Goal: Task Accomplishment & Management: Complete application form

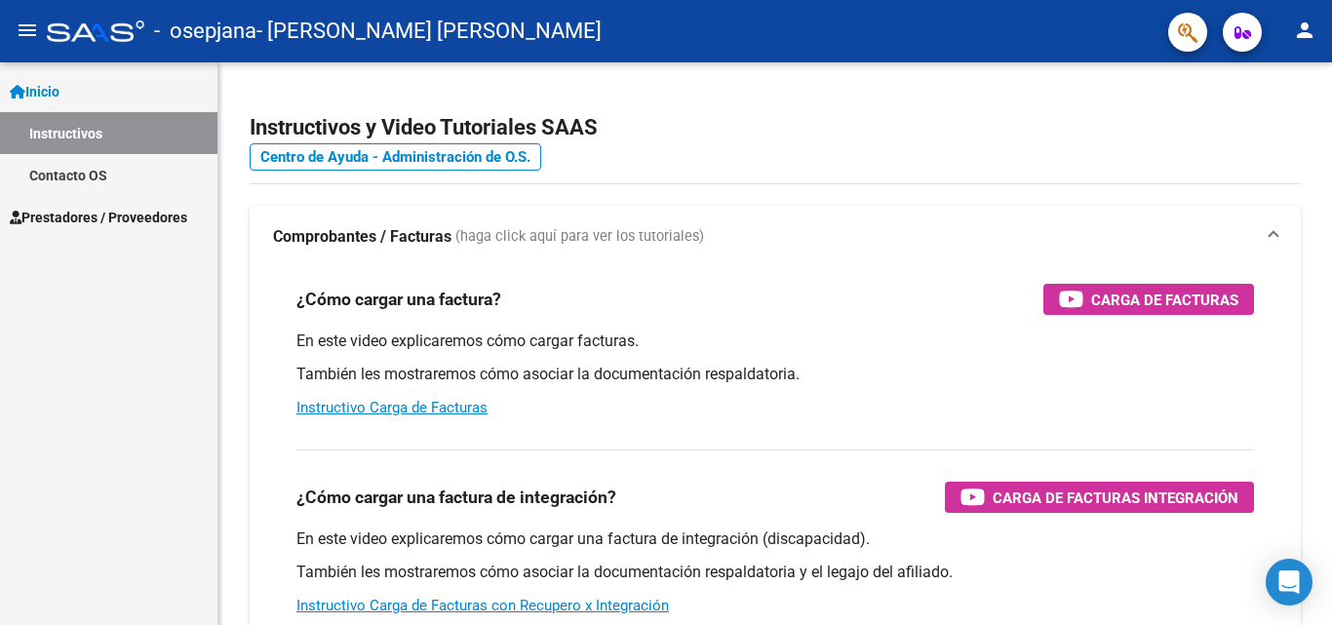
click at [98, 220] on span "Prestadores / Proveedores" at bounding box center [98, 217] width 177 height 21
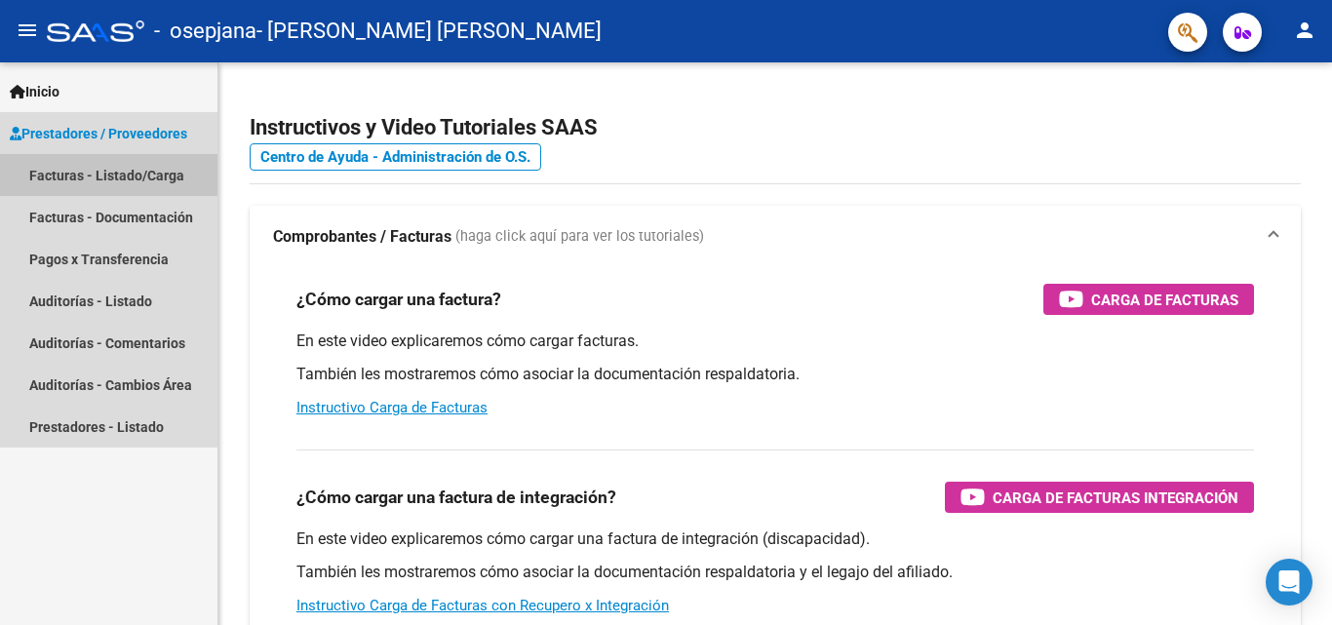
click at [120, 175] on link "Facturas - Listado/Carga" at bounding box center [108, 175] width 217 height 42
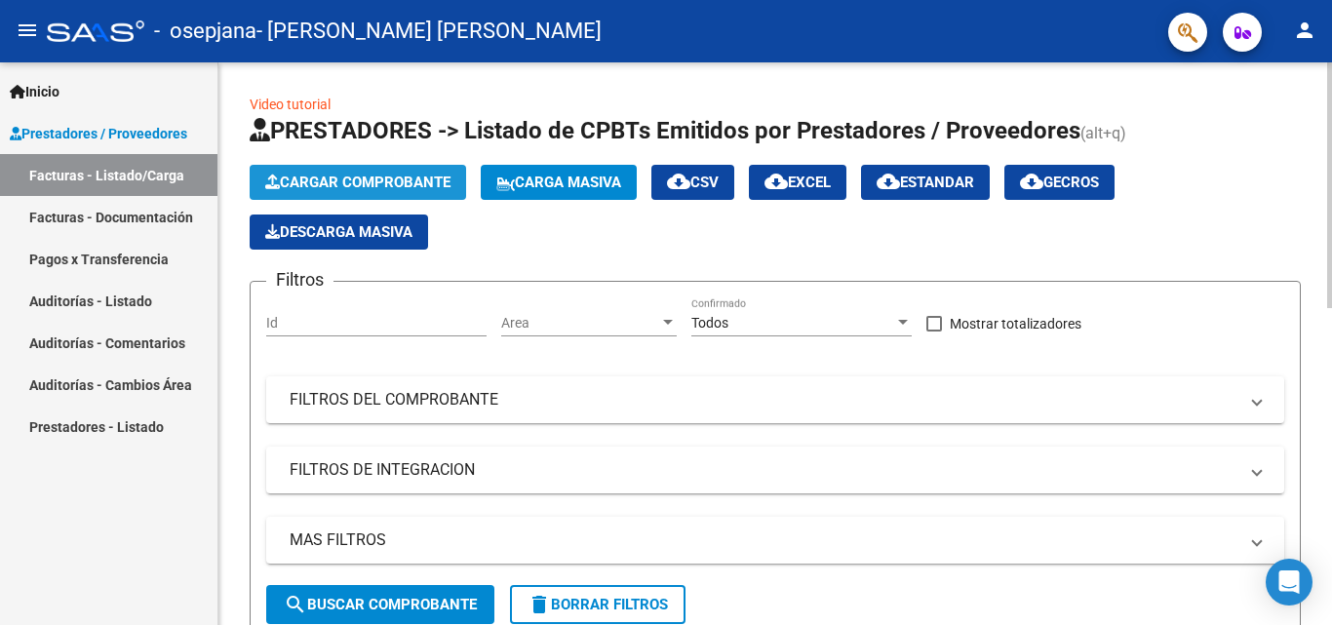
click at [402, 170] on button "Cargar Comprobante" at bounding box center [358, 182] width 216 height 35
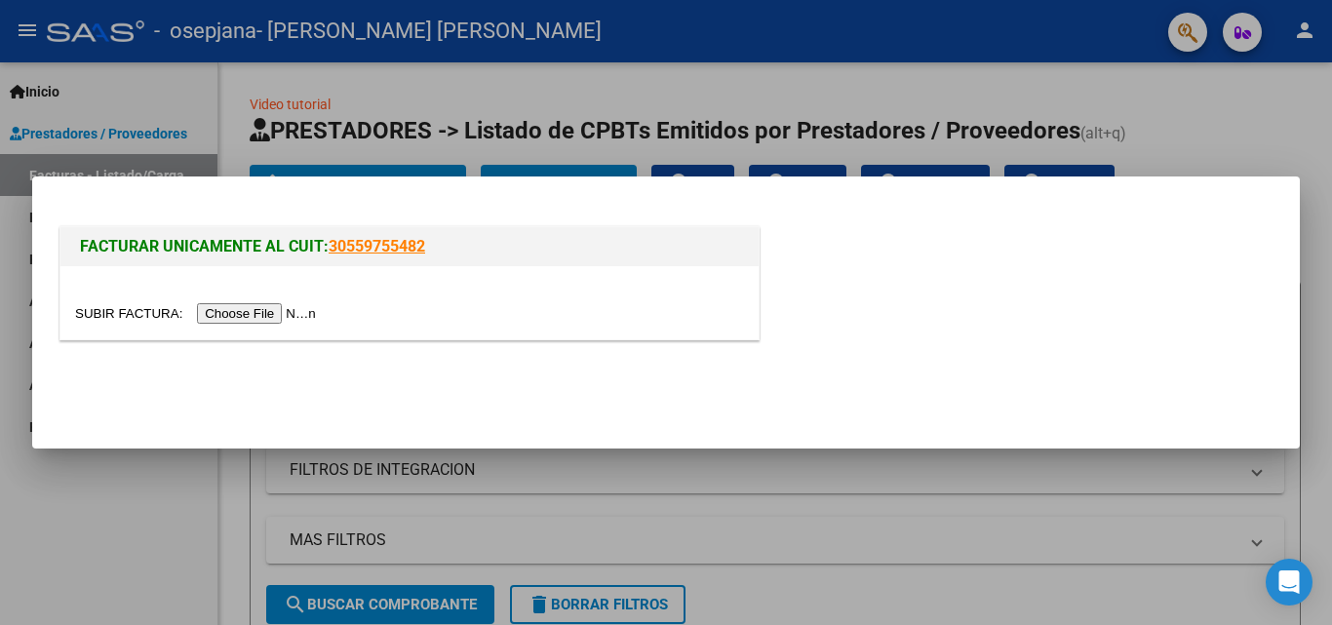
click at [255, 310] on input "file" at bounding box center [198, 313] width 247 height 20
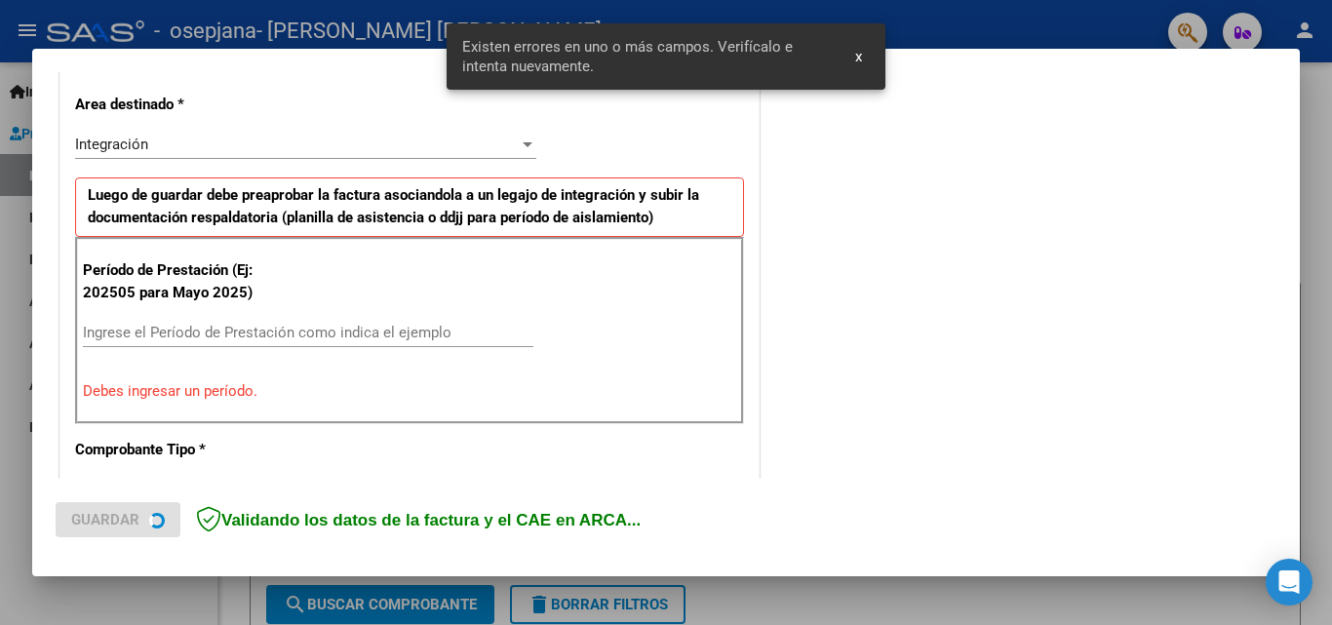
scroll to position [440, 0]
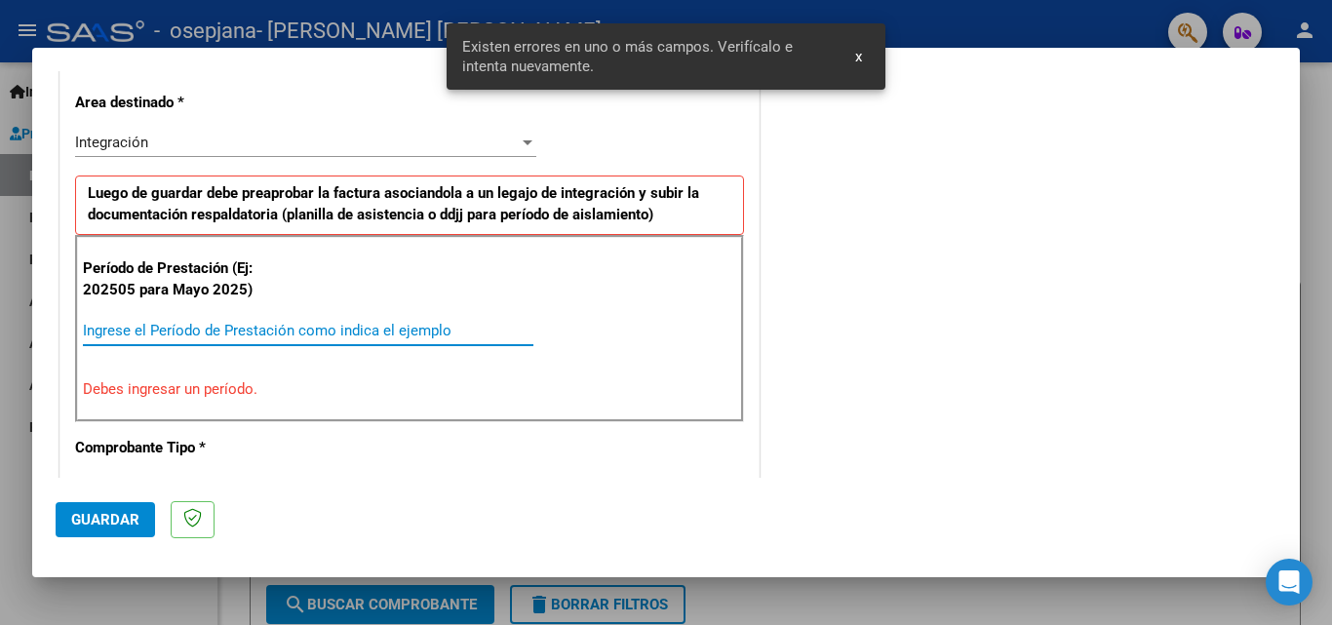
click at [302, 333] on input "Ingrese el Período de Prestación como indica el ejemplo" at bounding box center [308, 331] width 451 height 18
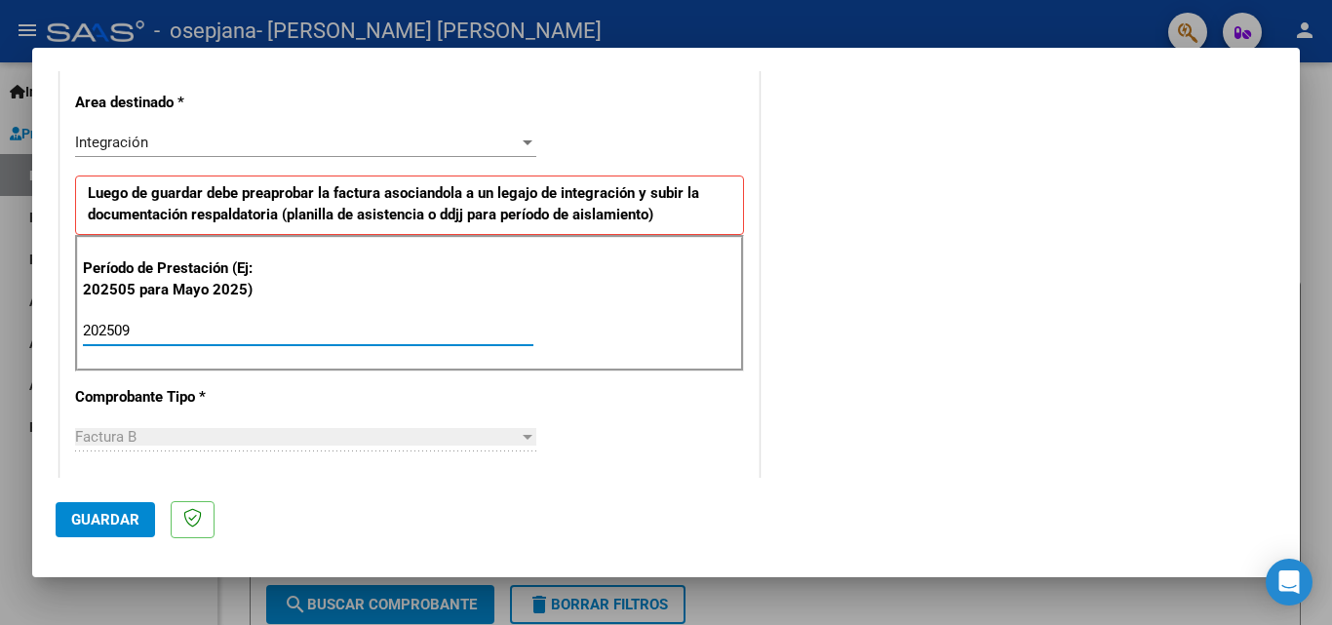
type input "202509"
click at [587, 403] on div "CUIT * 27-30210931-7 Ingresar CUIT ANALISIS PRESTADOR [PERSON_NAME] [PERSON_NAM…" at bounding box center [409, 609] width 698 height 1468
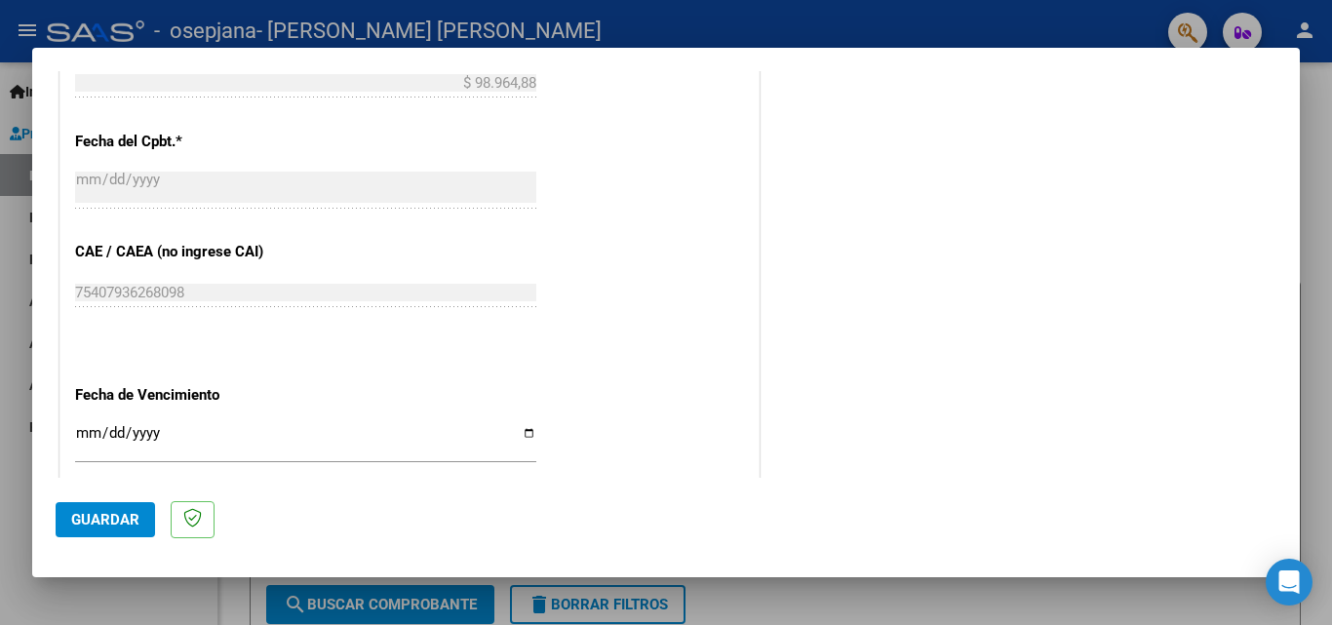
scroll to position [1168, 0]
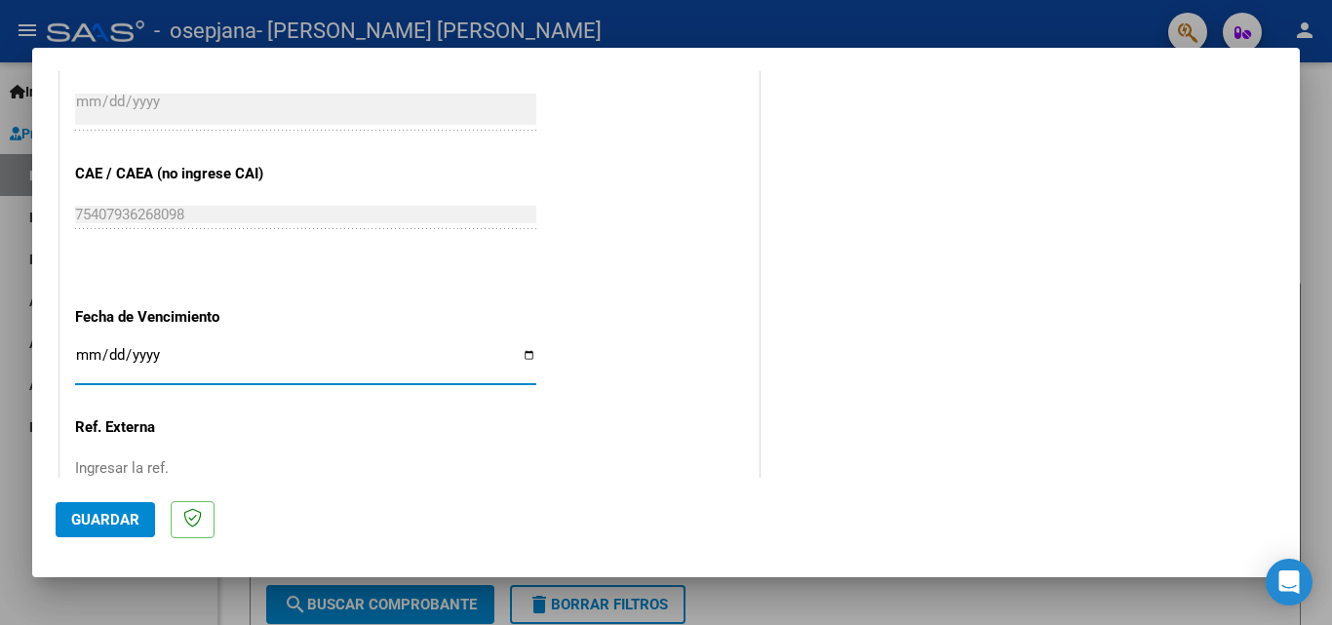
click at [517, 353] on input "Ingresar la fecha" at bounding box center [305, 362] width 461 height 31
type input "[DATE]"
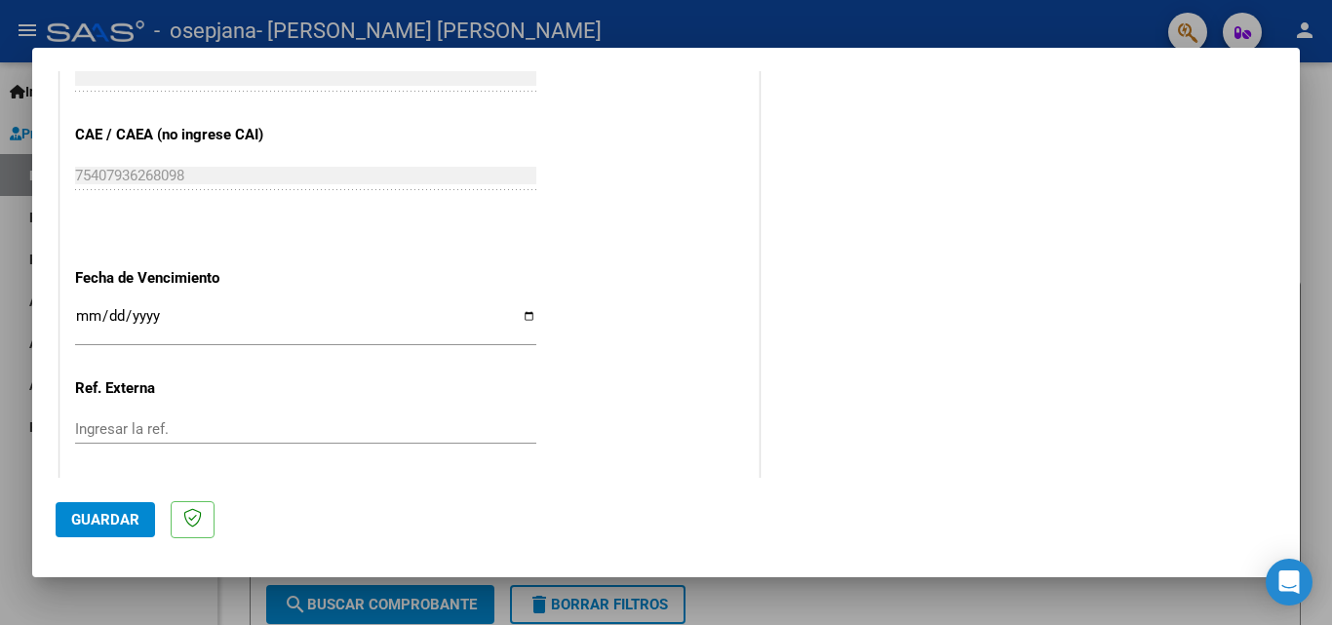
scroll to position [1310, 0]
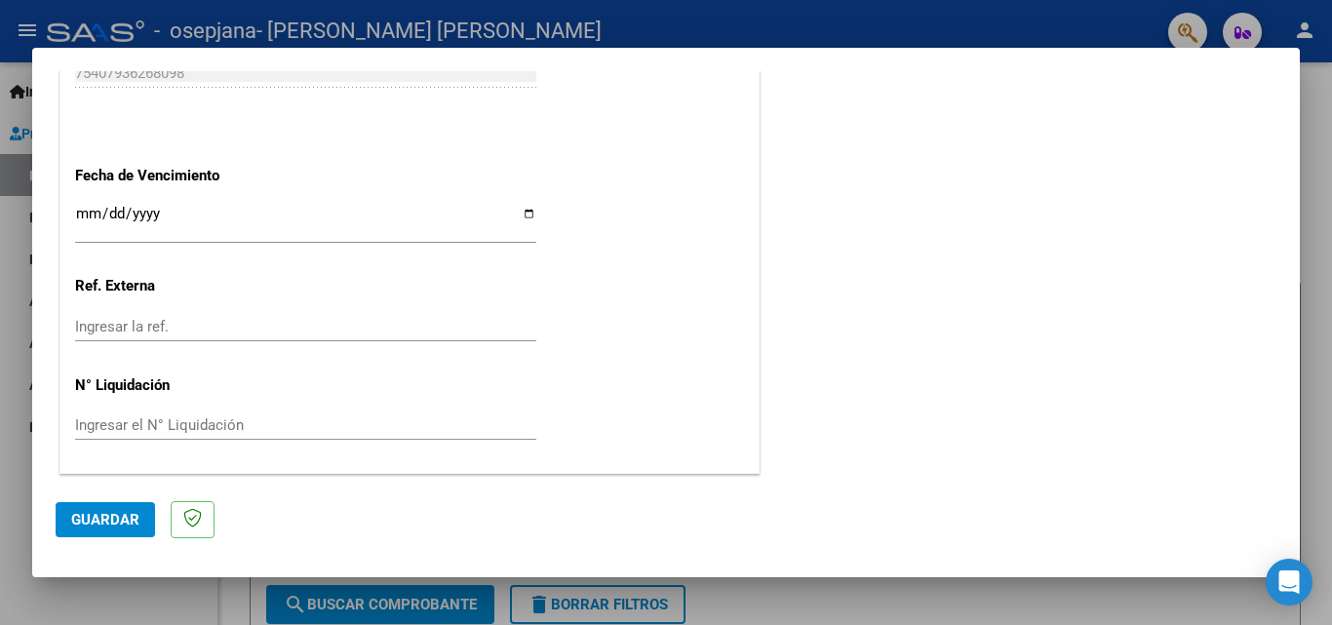
click at [130, 519] on span "Guardar" at bounding box center [105, 520] width 68 height 18
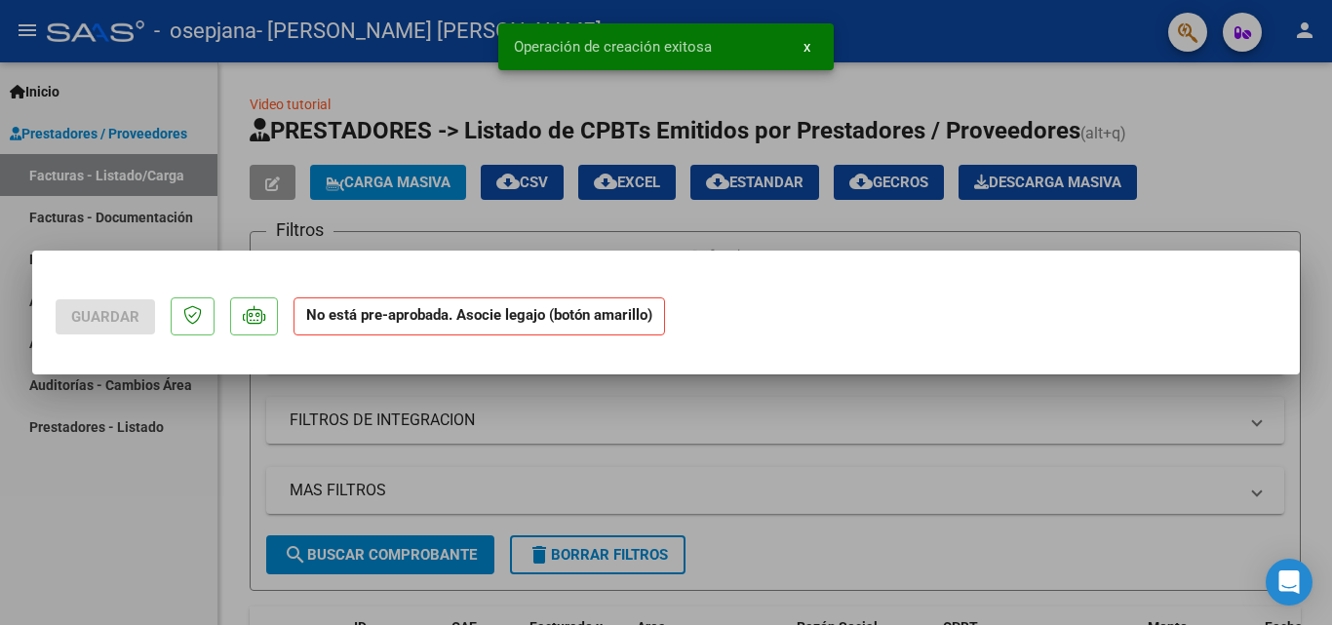
scroll to position [0, 0]
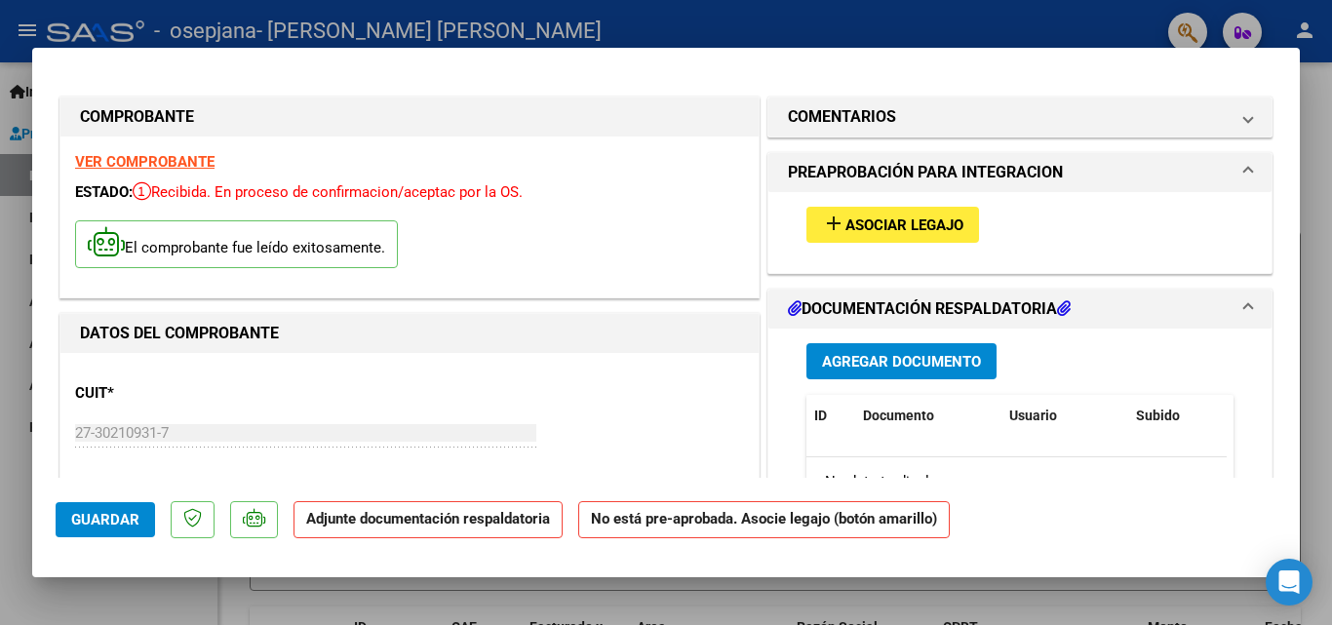
click at [472, 530] on p "Adjunte documentación respaldatoria" at bounding box center [428, 520] width 269 height 38
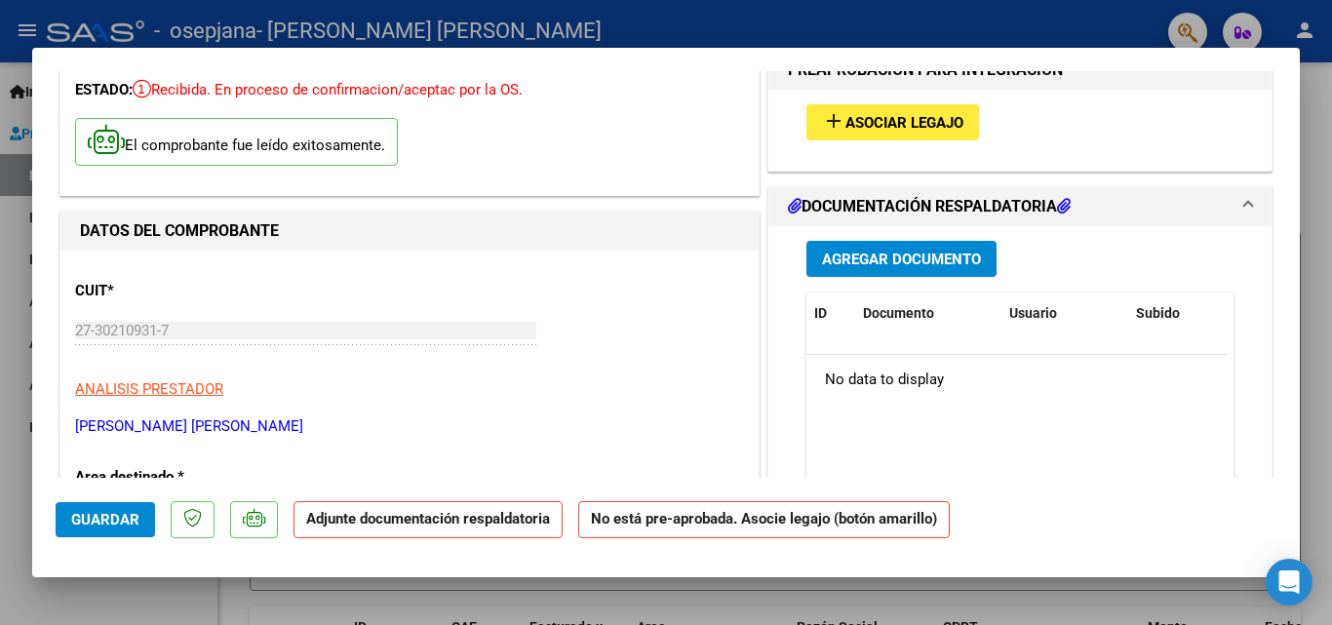
scroll to position [89, 0]
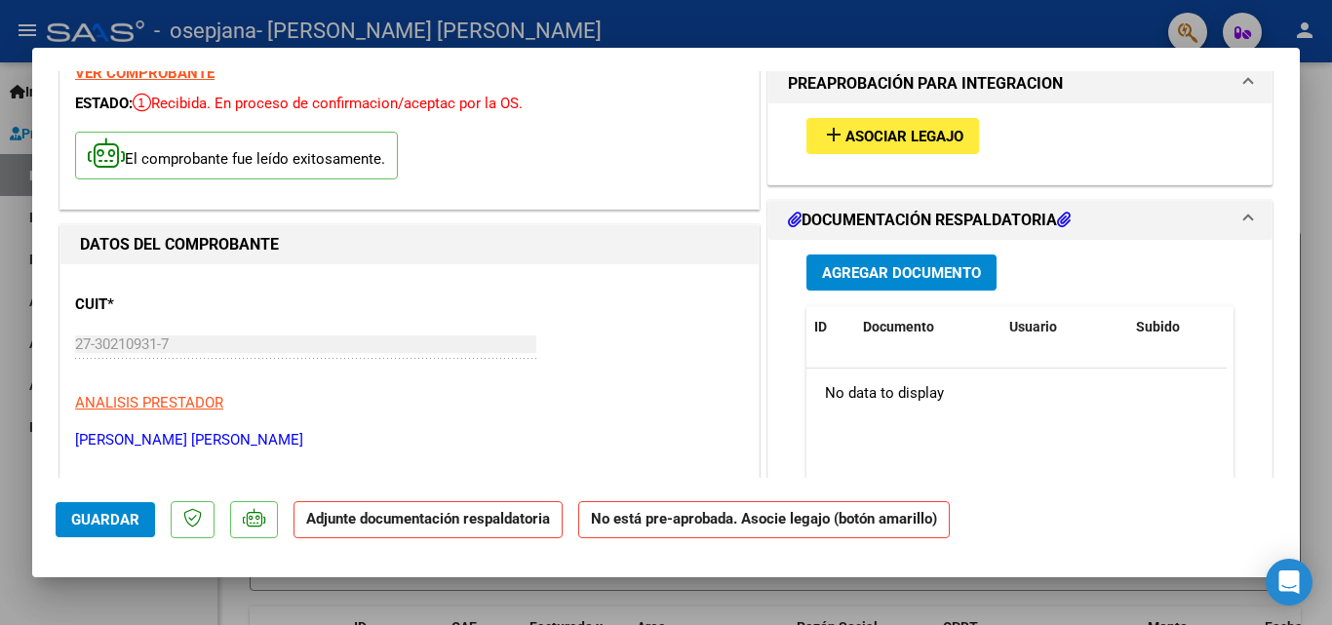
click at [884, 275] on span "Agregar Documento" at bounding box center [901, 273] width 159 height 18
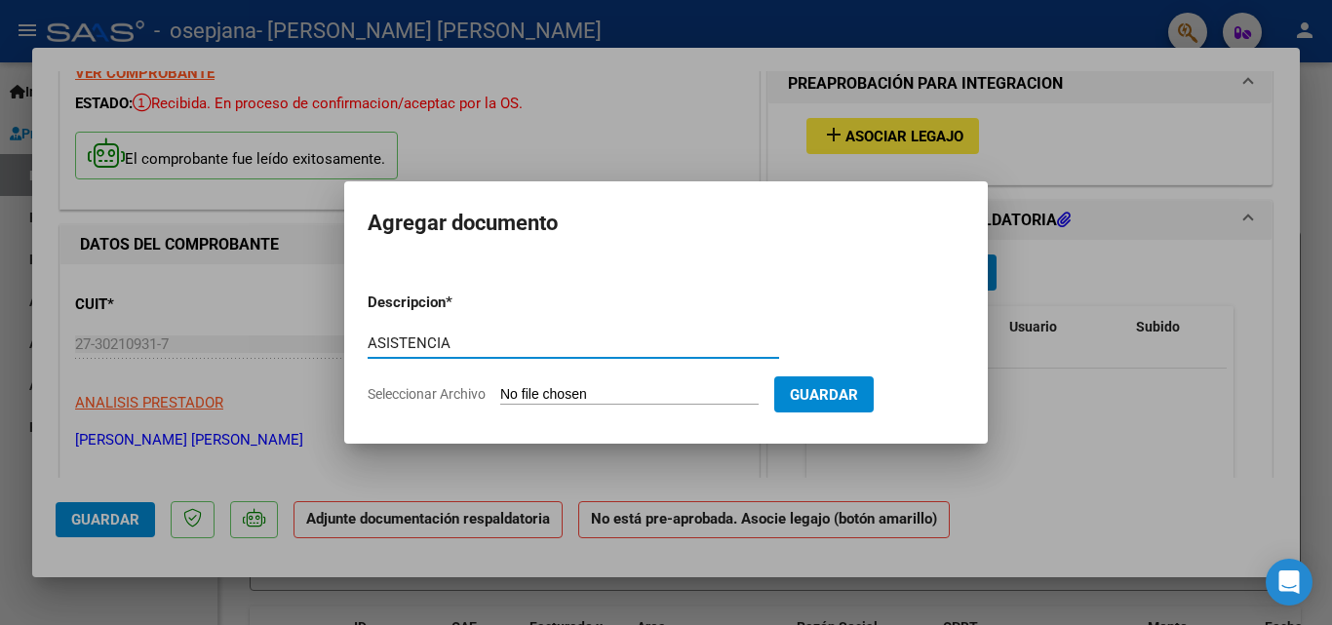
type input "ASISTENCIA"
click at [653, 396] on input "Seleccionar Archivo" at bounding box center [629, 395] width 258 height 19
type input "C:\fakepath\KIARA [DATE].pdf"
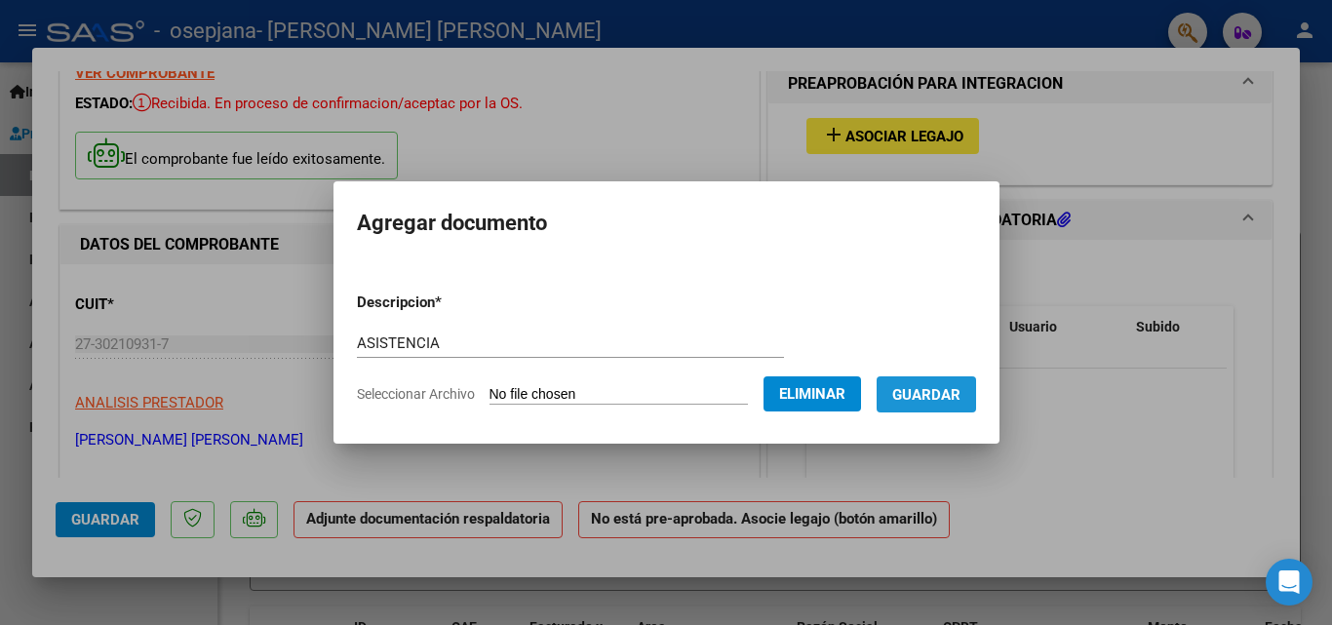
click at [944, 405] on button "Guardar" at bounding box center [926, 394] width 99 height 36
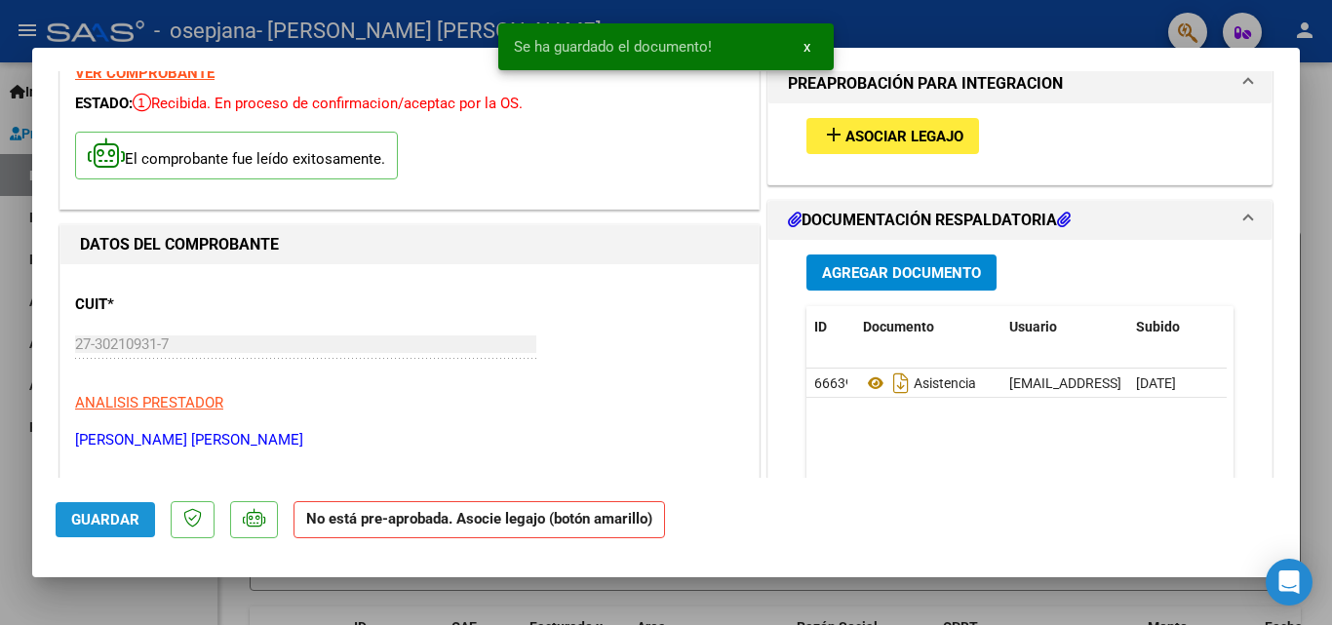
click at [111, 520] on span "Guardar" at bounding box center [105, 520] width 68 height 18
